Goal: Check status: Check status

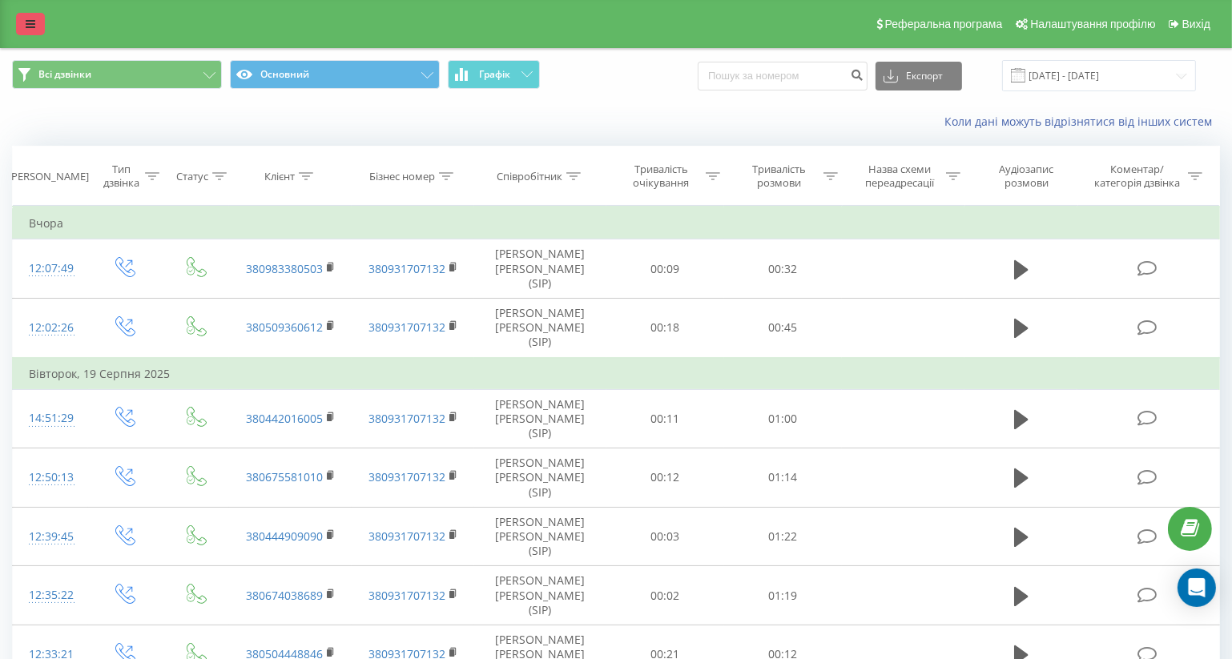
click at [30, 19] on icon at bounding box center [31, 23] width 10 height 11
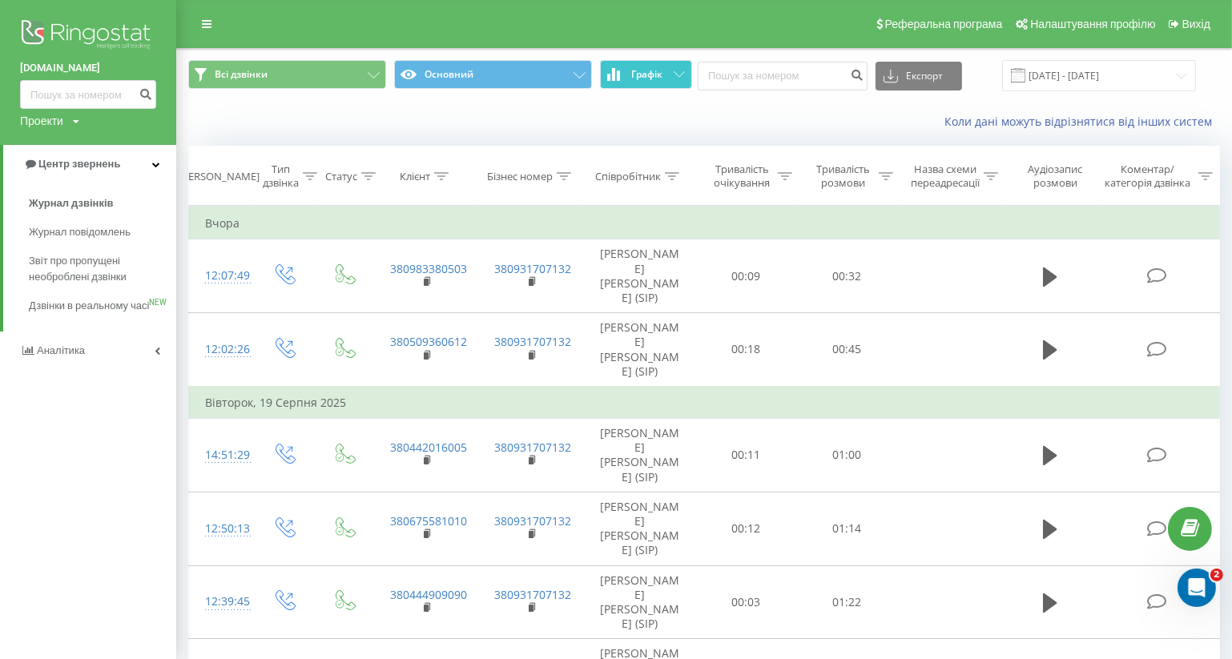
click at [656, 72] on span "Графік" at bounding box center [646, 74] width 31 height 11
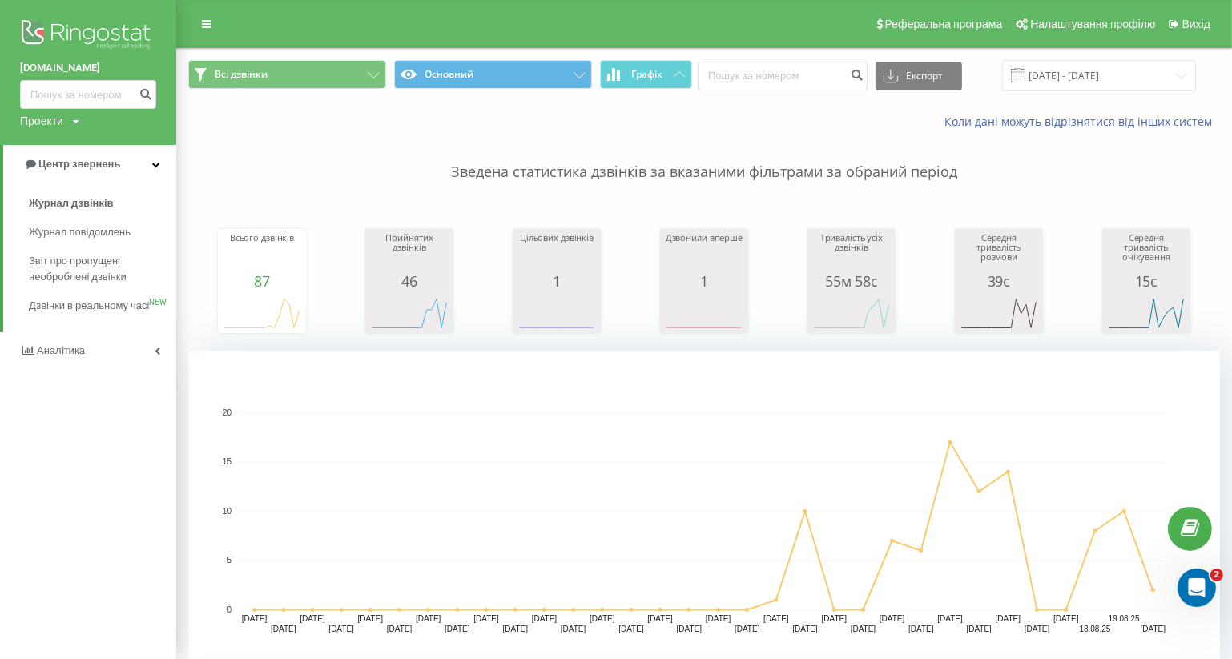
click at [259, 145] on p "Зведена статистика дзвінків за вказаними фільтрами за обраний період" at bounding box center [704, 156] width 1032 height 53
click at [200, 23] on link at bounding box center [206, 24] width 29 height 22
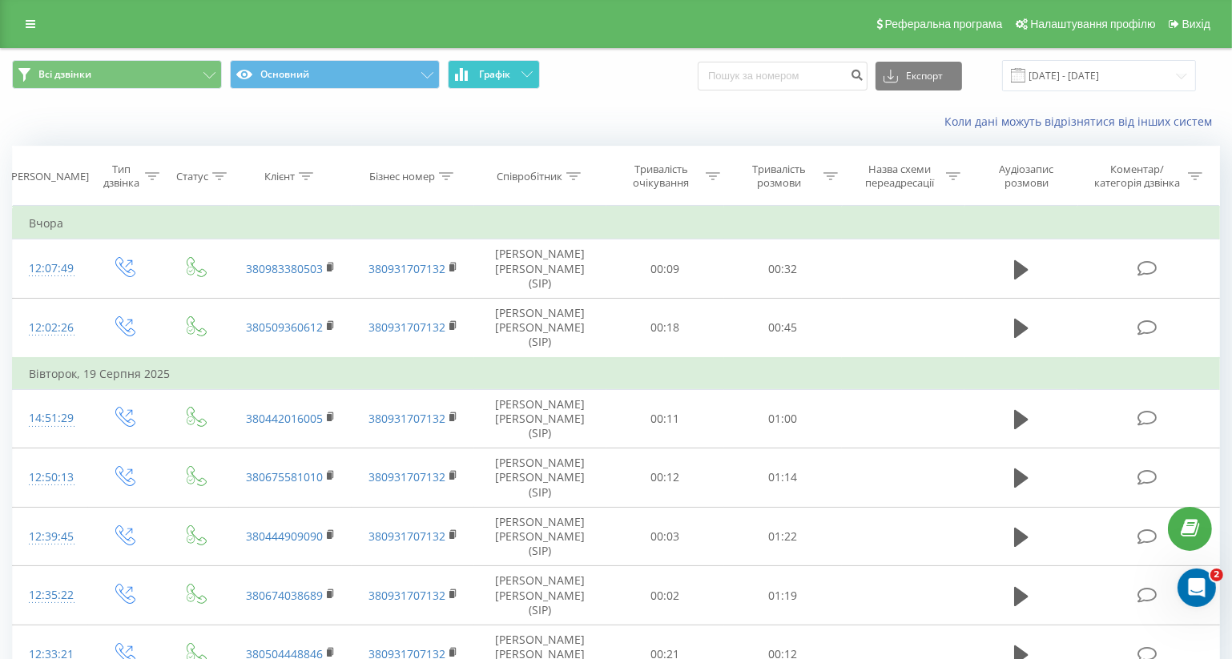
click at [495, 69] on span "Графік" at bounding box center [494, 74] width 31 height 11
click at [1116, 75] on input "20.07.2025 - 20.08.2025" at bounding box center [1099, 75] width 194 height 31
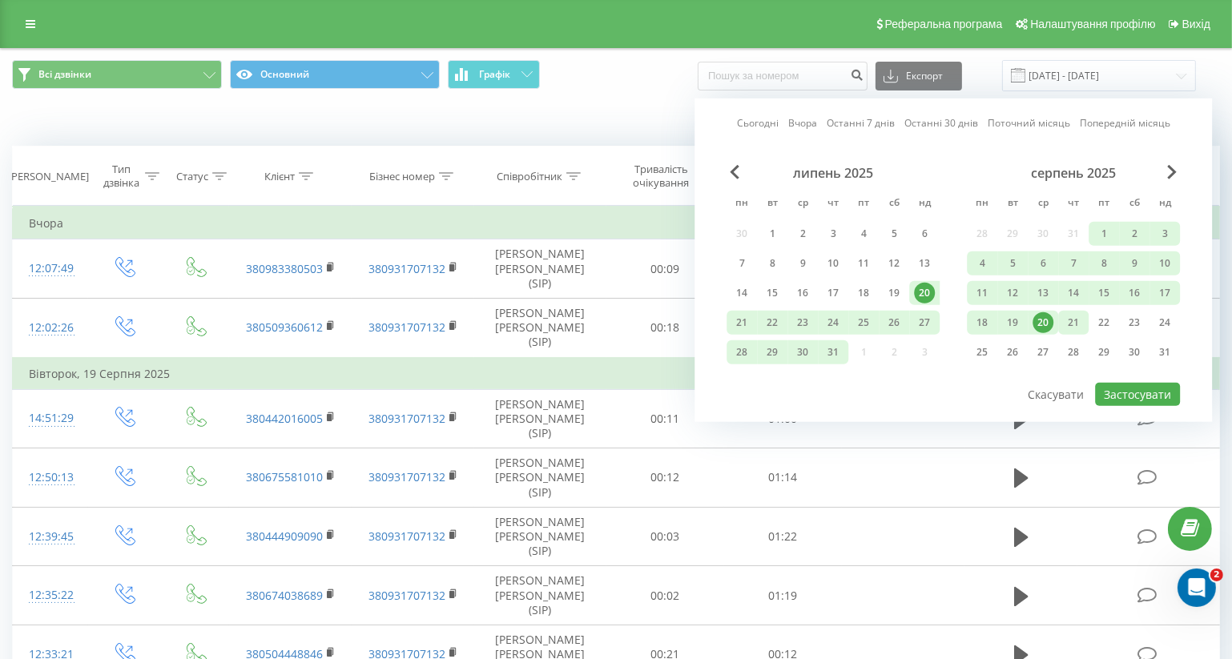
click at [1076, 320] on div "21" at bounding box center [1073, 322] width 21 height 21
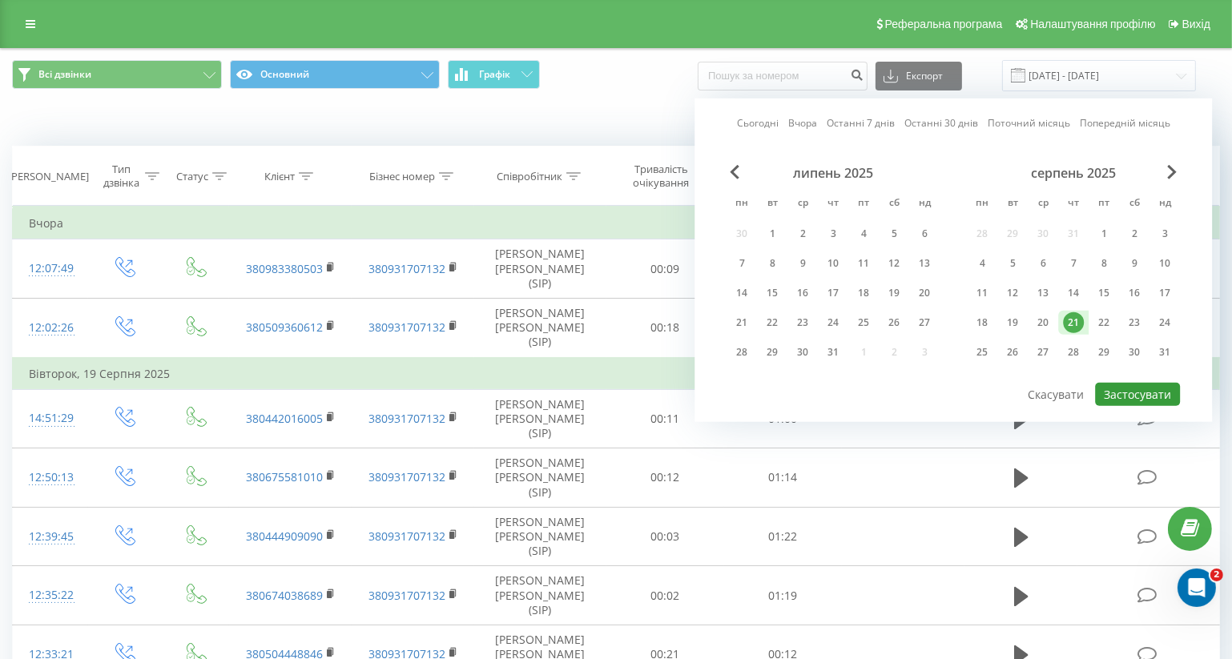
click at [1138, 389] on button "Застосувати" at bounding box center [1137, 394] width 85 height 23
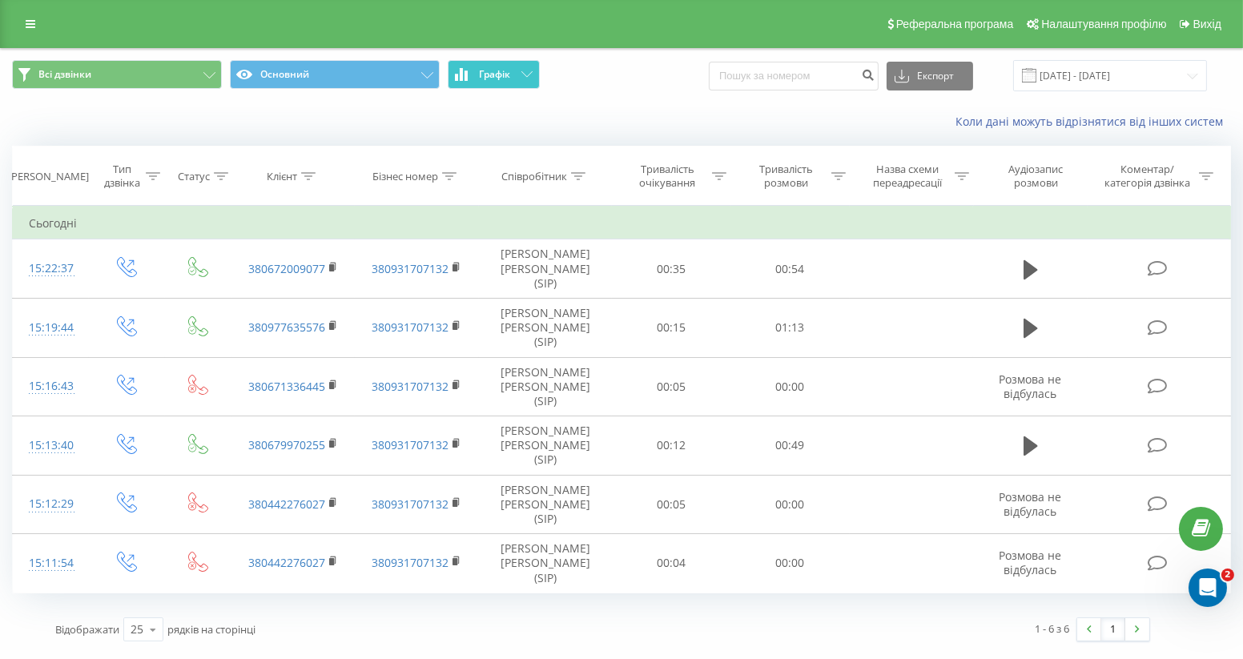
click at [509, 71] on span "Графік" at bounding box center [494, 74] width 31 height 11
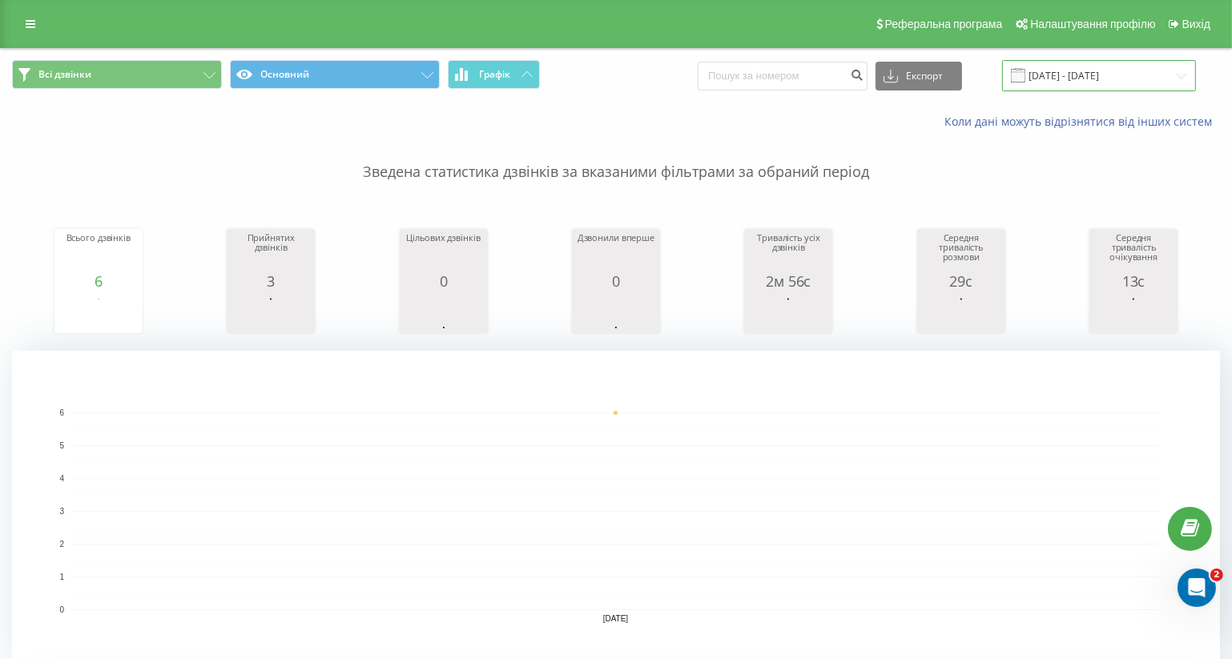
click at [1093, 87] on input "21.08.2025 - 21.08.2025" at bounding box center [1099, 75] width 194 height 31
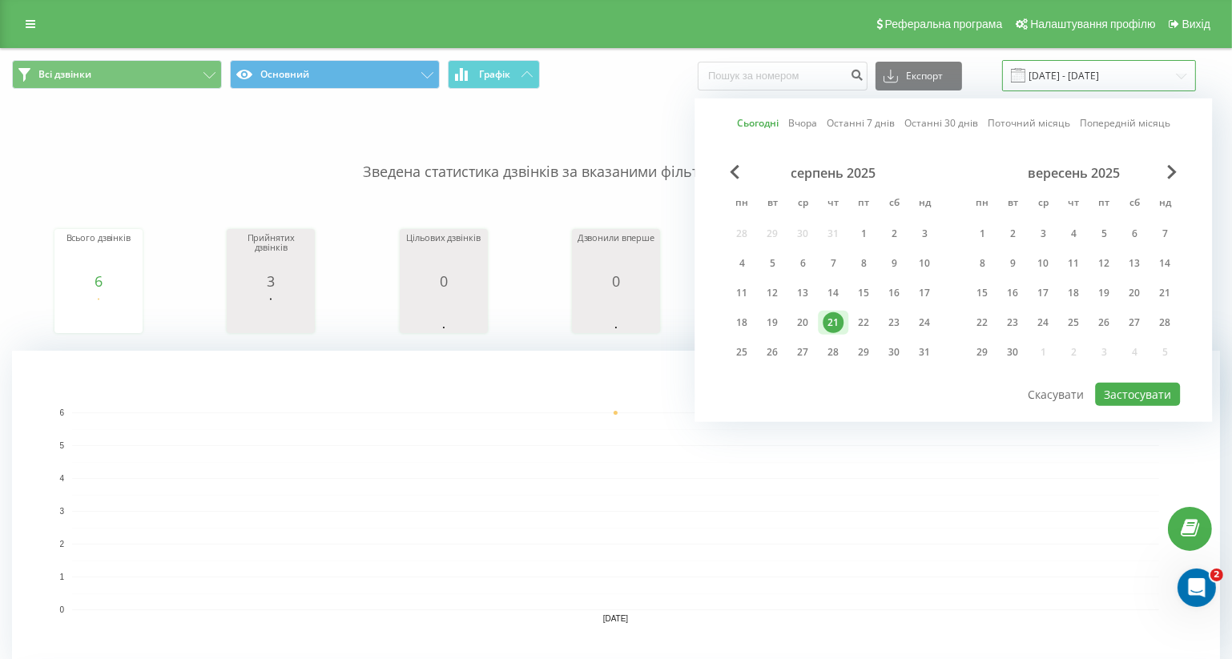
scroll to position [145, 0]
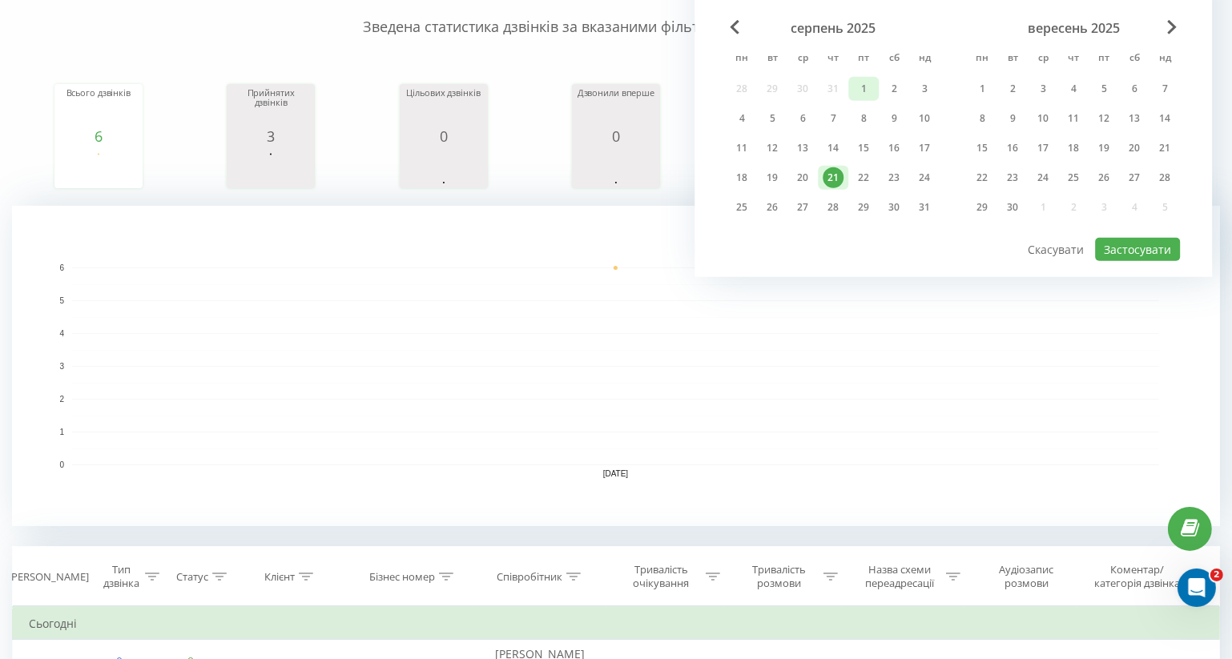
click at [865, 87] on div "1" at bounding box center [863, 89] width 21 height 21
click at [830, 179] on div "21" at bounding box center [833, 177] width 21 height 21
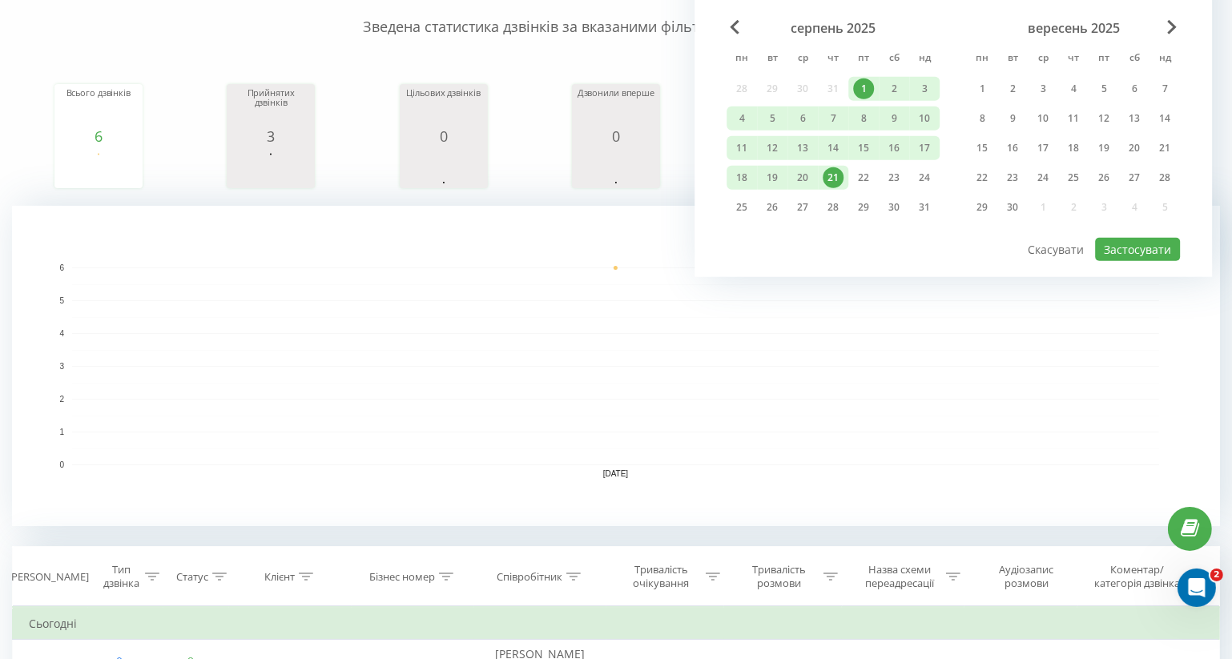
scroll to position [218, 0]
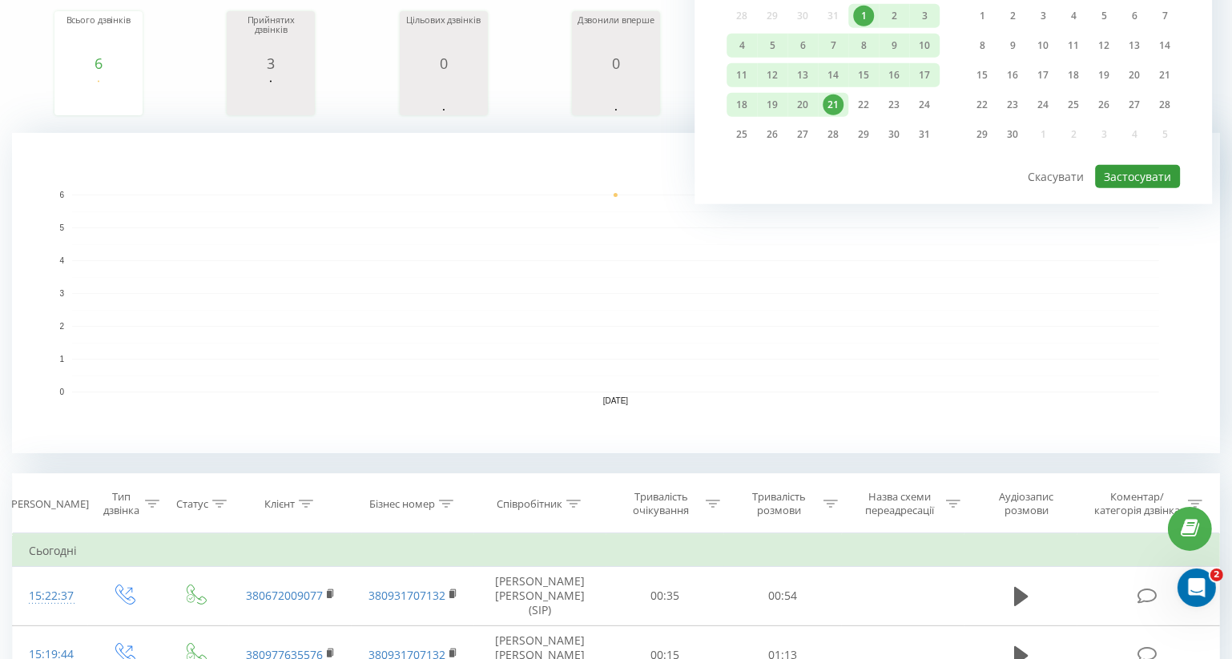
click at [1140, 168] on button "Застосувати" at bounding box center [1137, 176] width 85 height 23
type input "[DATE] - [DATE]"
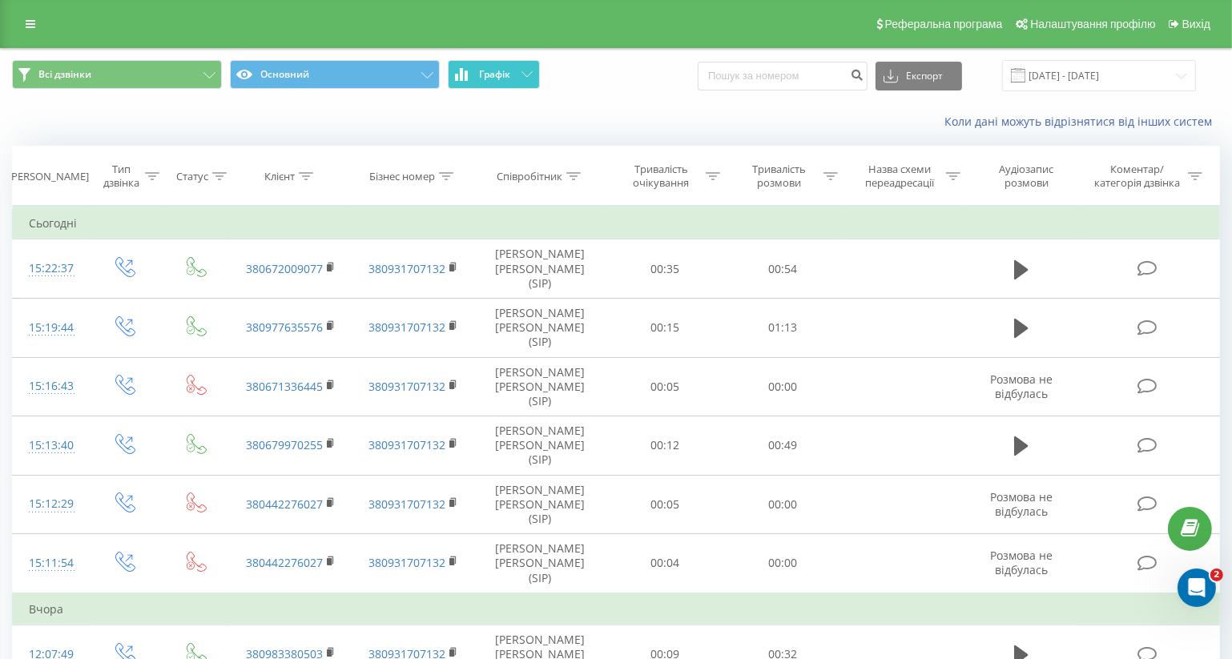
click at [498, 78] on span "Графік" at bounding box center [494, 74] width 31 height 11
